Goal: Information Seeking & Learning: Learn about a topic

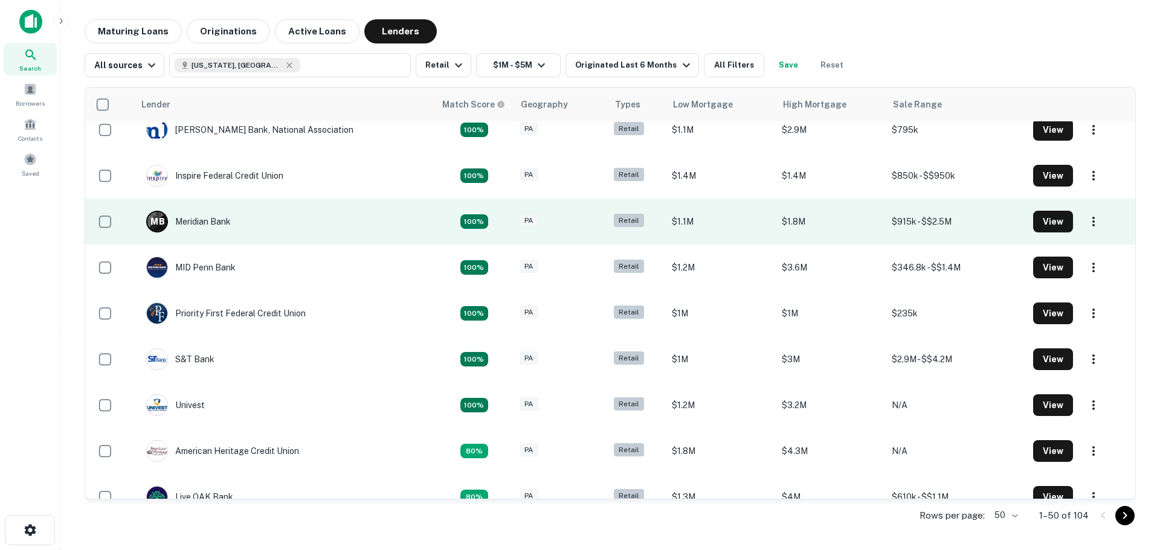
scroll to position [181, 0]
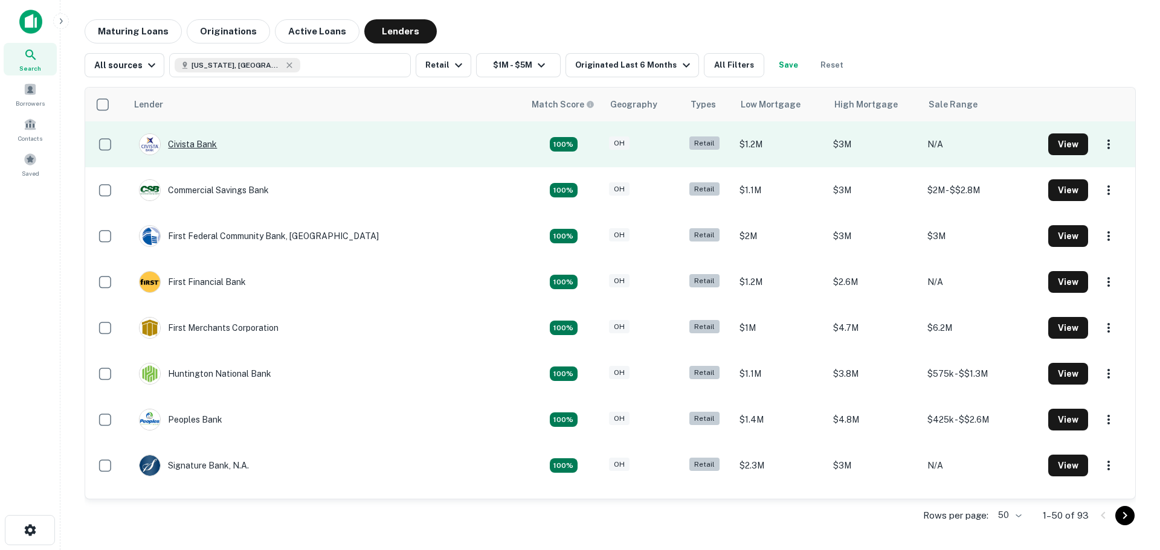
click at [185, 144] on div "Civista Bank" at bounding box center [178, 145] width 78 height 22
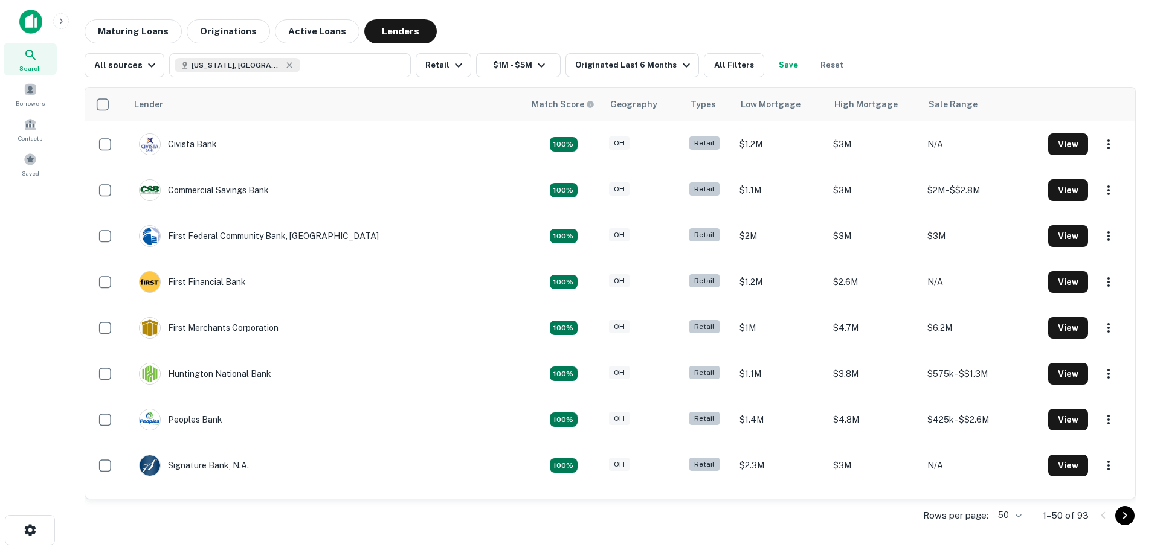
click at [33, 14] on img at bounding box center [30, 22] width 23 height 24
click at [718, 68] on button "All Filters" at bounding box center [734, 65] width 60 height 24
